Goal: Task Accomplishment & Management: Use online tool/utility

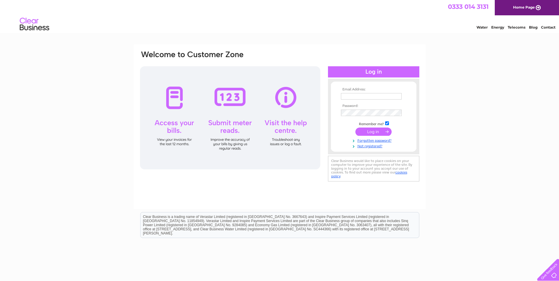
type input "sharon.owen55@btinternet.com"
click at [366, 134] on input "submit" at bounding box center [373, 132] width 36 height 8
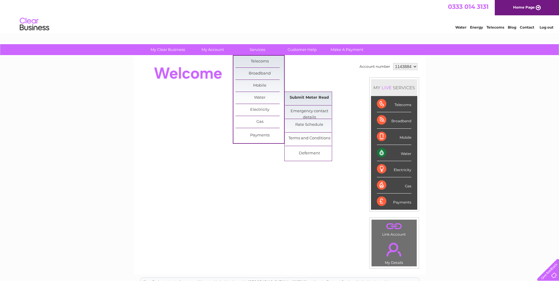
click at [302, 95] on link "Submit Meter Read" at bounding box center [309, 98] width 49 height 12
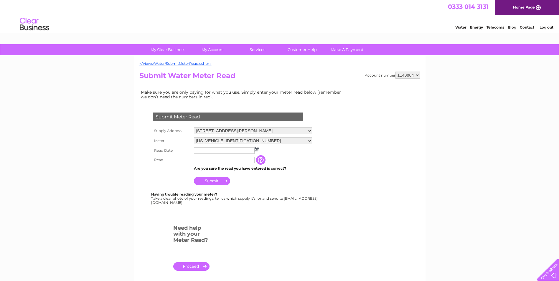
click at [258, 150] on img at bounding box center [256, 149] width 4 height 5
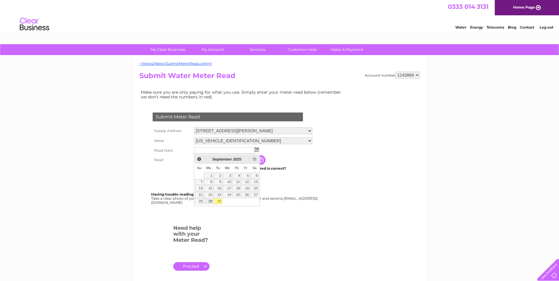
click at [209, 201] on link "29" at bounding box center [208, 201] width 9 height 6
type input "2025/09/29"
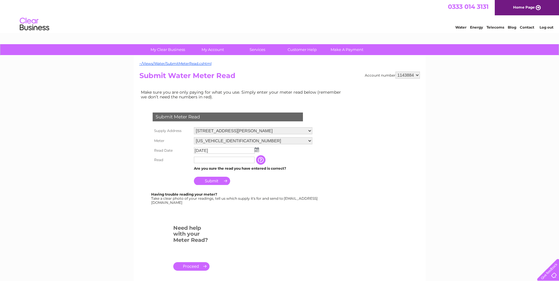
click at [201, 161] on input "text" at bounding box center [224, 160] width 61 height 6
type input "00192"
drag, startPoint x: 229, startPoint y: 160, endPoint x: 169, endPoint y: 159, distance: 60.4
click at [169, 159] on tr "Read 00192 The reading you have just taken from your water meter. Our records i…" at bounding box center [232, 160] width 163 height 10
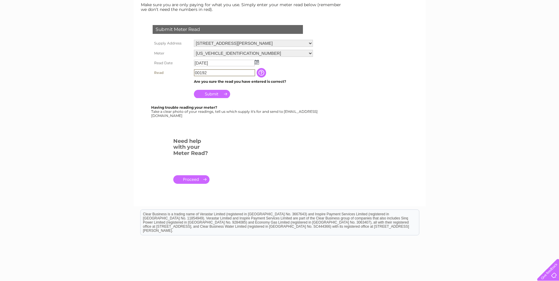
scroll to position [88, 0]
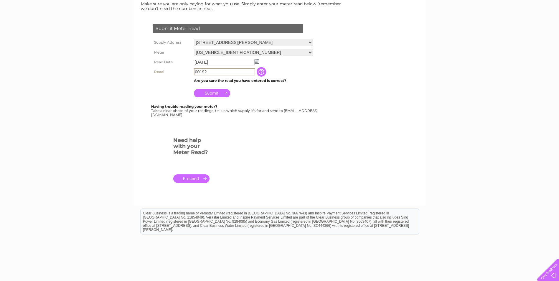
type input "00192"
click at [206, 94] on input "Submit" at bounding box center [212, 92] width 36 height 8
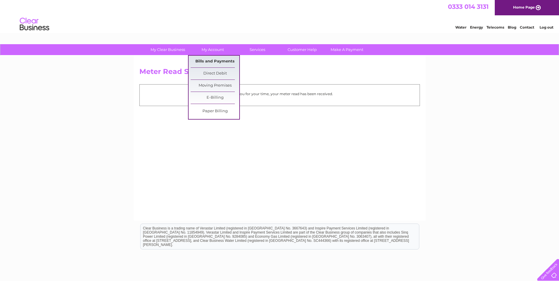
click at [215, 60] on link "Bills and Payments" at bounding box center [215, 62] width 49 height 12
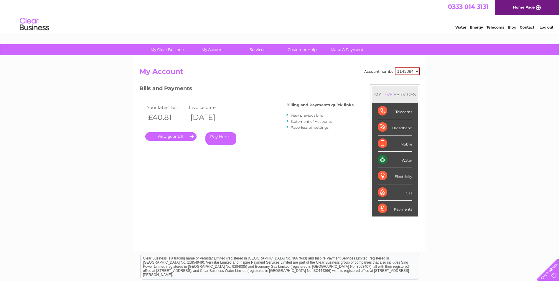
click at [310, 115] on link "View previous bills" at bounding box center [306, 115] width 32 height 4
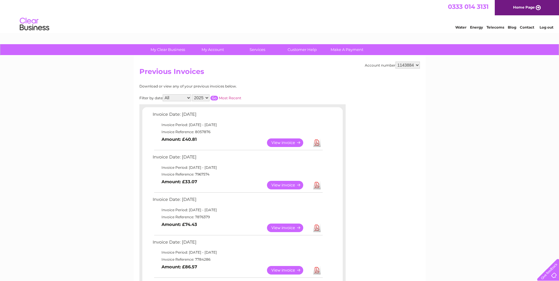
click at [547, 27] on link "Log out" at bounding box center [546, 27] width 14 height 4
